Goal: Task Accomplishment & Management: Manage account settings

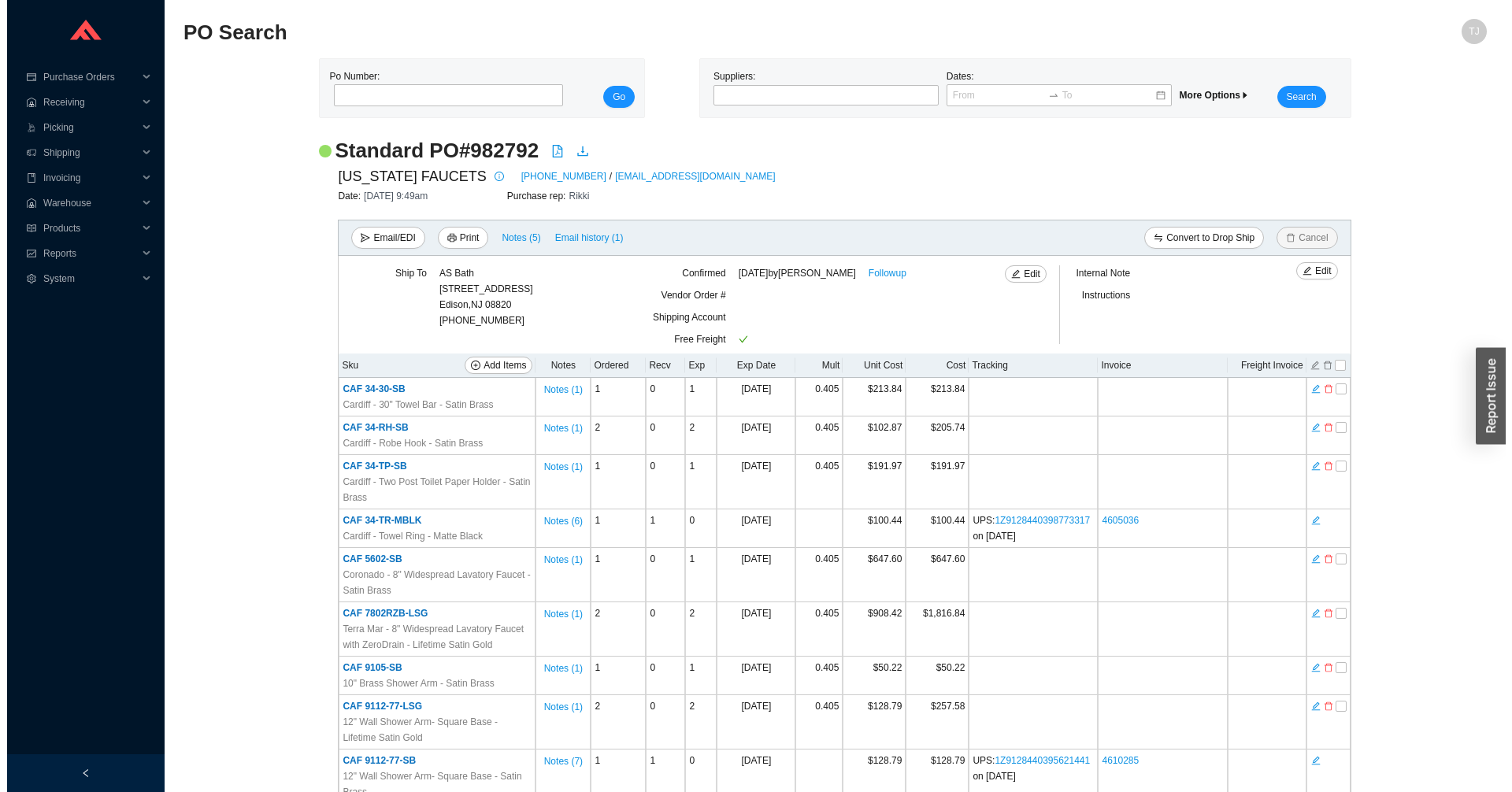
scroll to position [1089, 0]
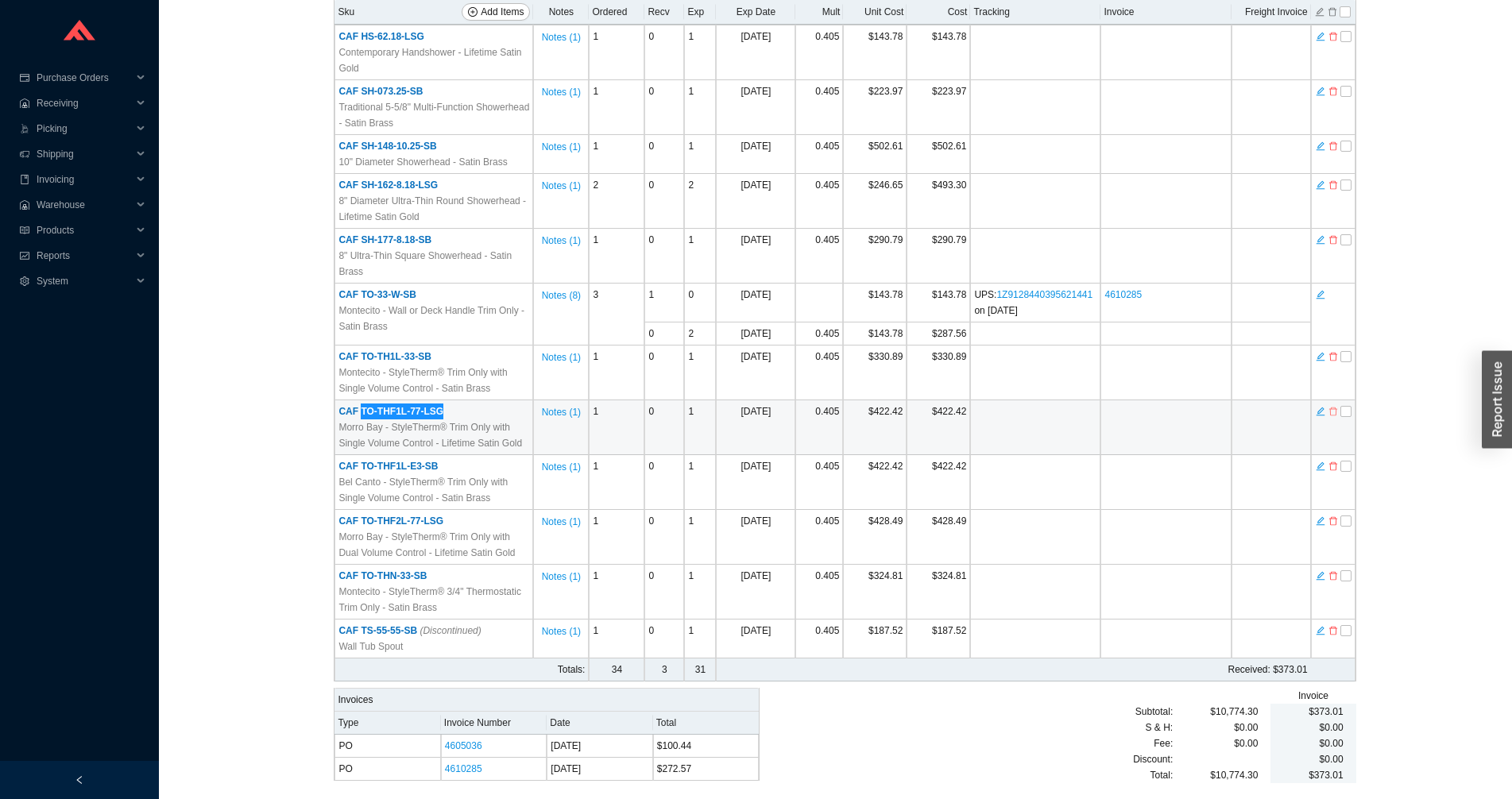
click at [1330, 413] on icon "delete" at bounding box center [1332, 412] width 8 height 9
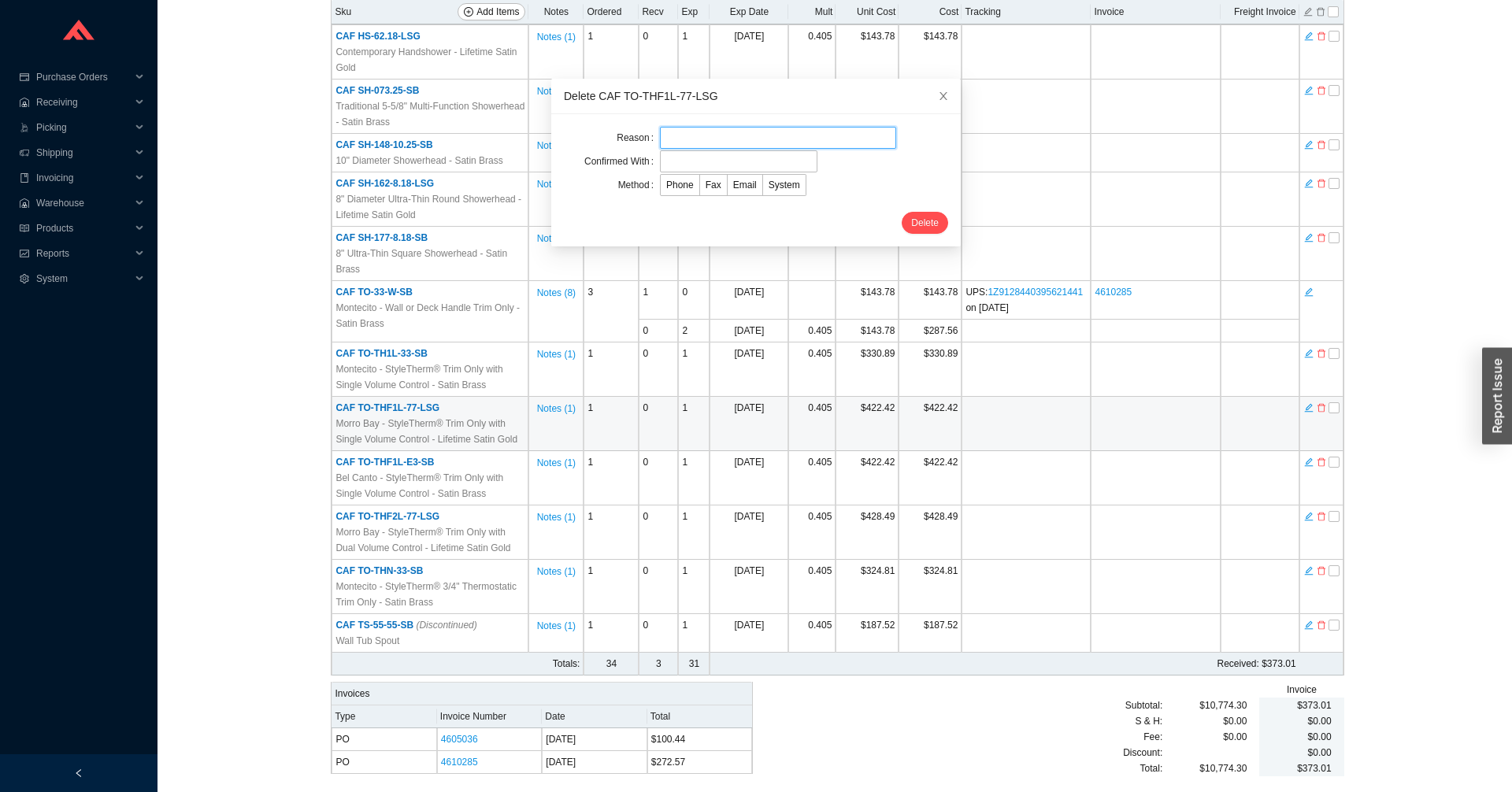
click at [726, 133] on input "text" at bounding box center [778, 138] width 237 height 22
type input "Customer cancelled"
click at [716, 161] on input "text" at bounding box center [738, 161] width 157 height 22
type input "[PERSON_NAME]"
click at [733, 185] on span "Email" at bounding box center [745, 185] width 24 height 11
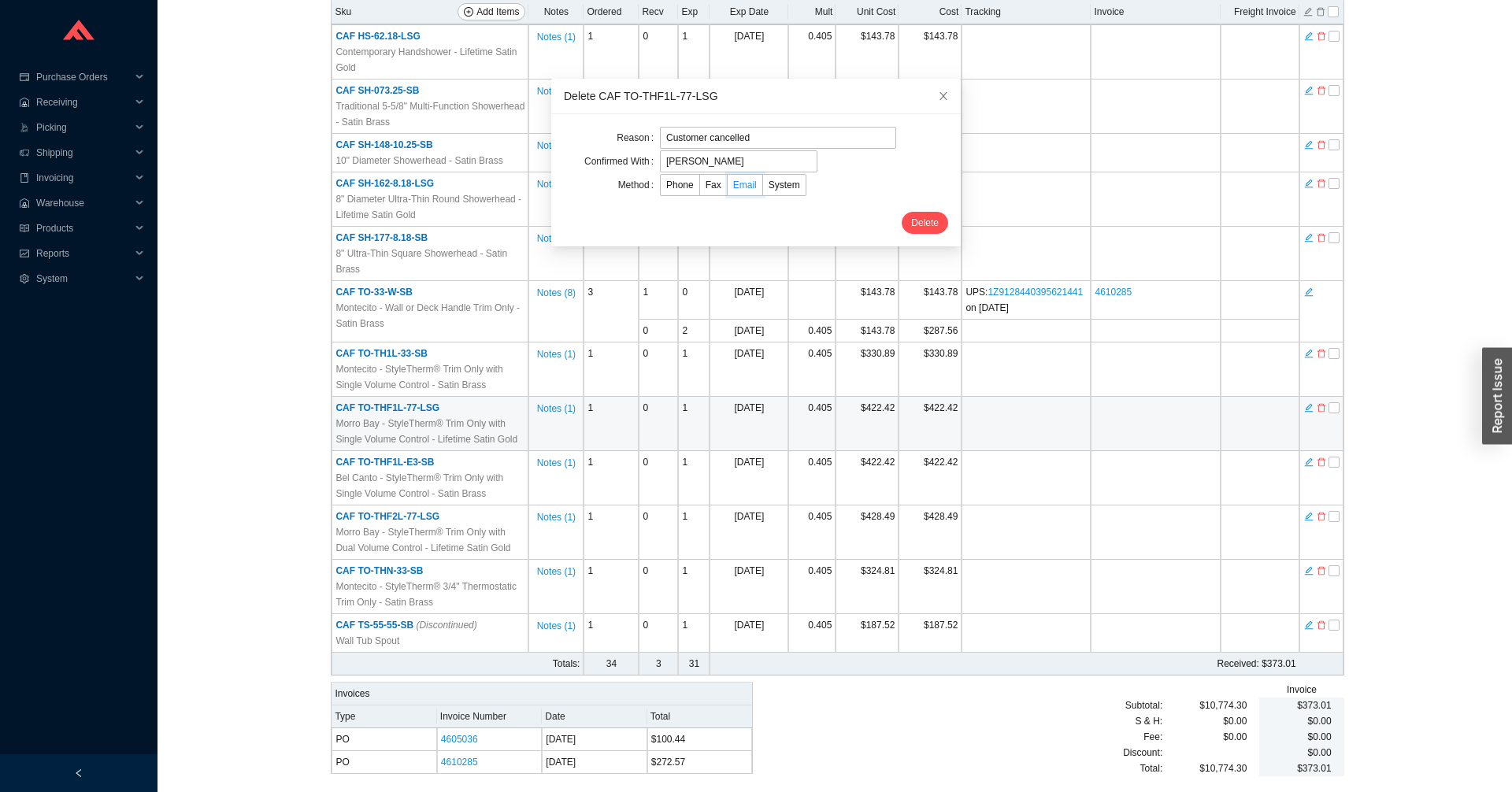
click at [728, 188] on input "Email" at bounding box center [728, 188] width 0 height 0
click at [861, 197] on div at bounding box center [804, 197] width 288 height 5
click at [901, 222] on button "Delete" at bounding box center [924, 223] width 47 height 22
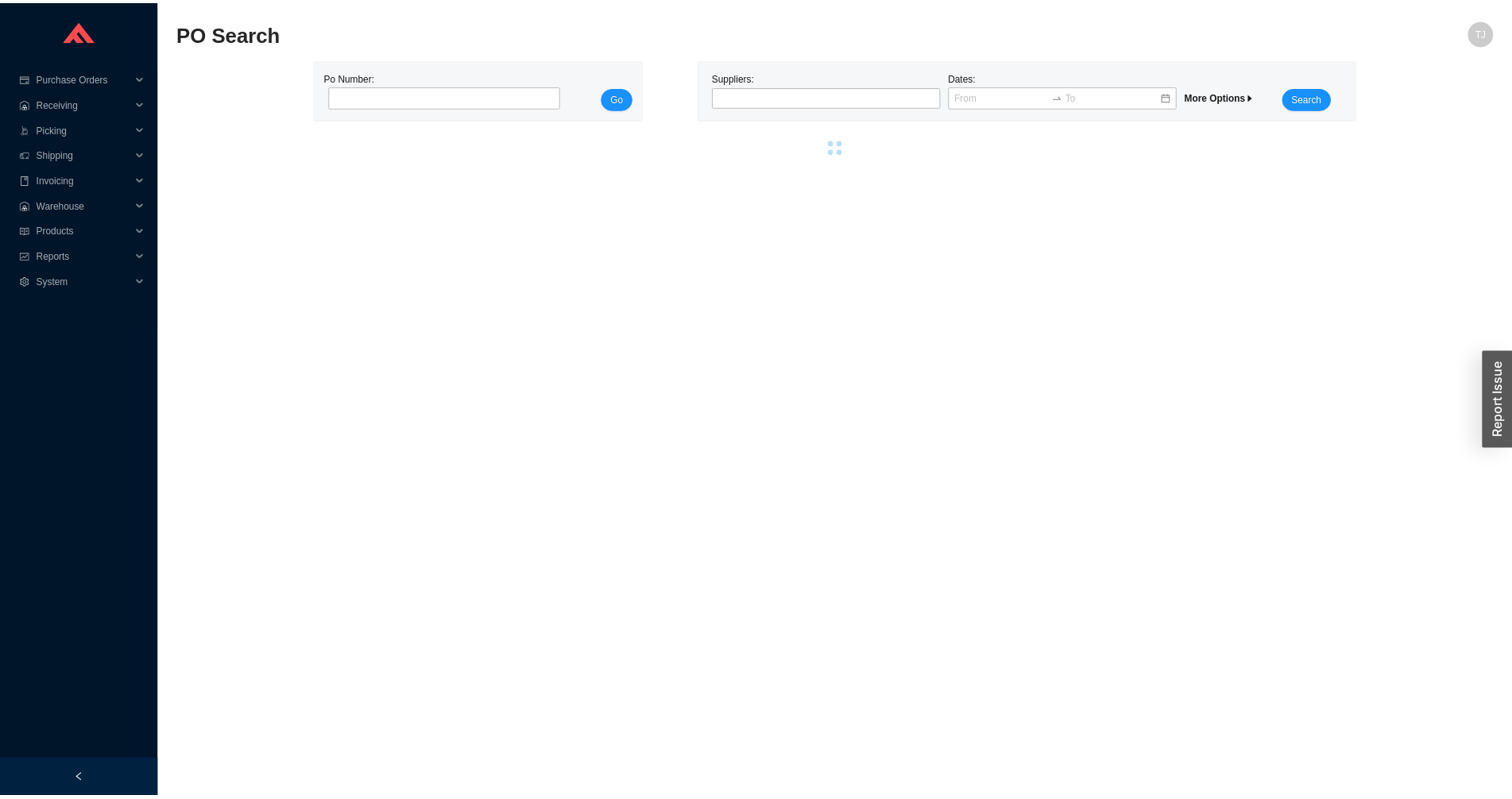
scroll to position [0, 0]
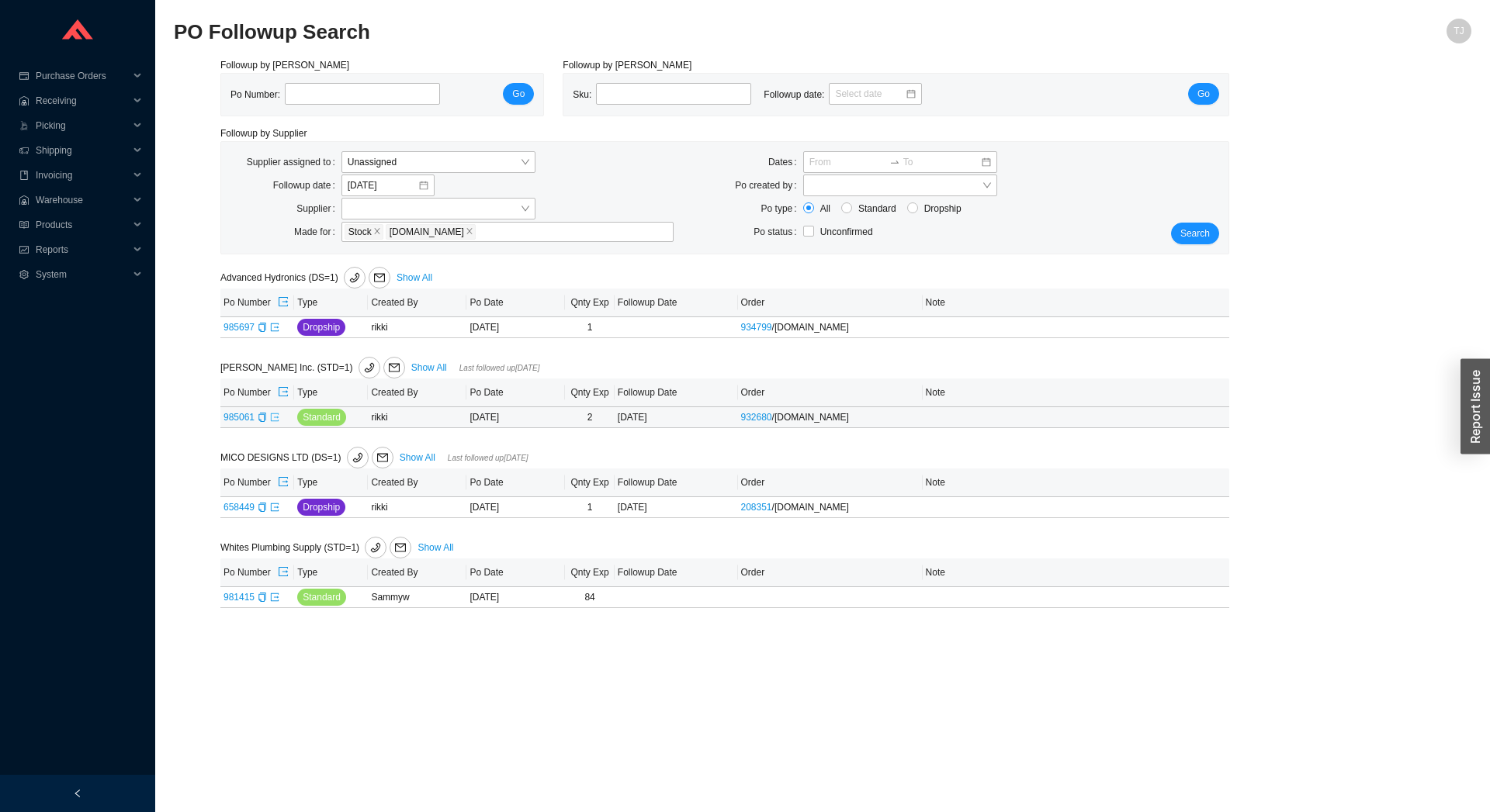
click at [275, 412] on link at bounding box center [274, 417] width 9 height 11
click at [1180, 230] on button "Search" at bounding box center [1195, 234] width 48 height 22
